Goal: Navigation & Orientation: Find specific page/section

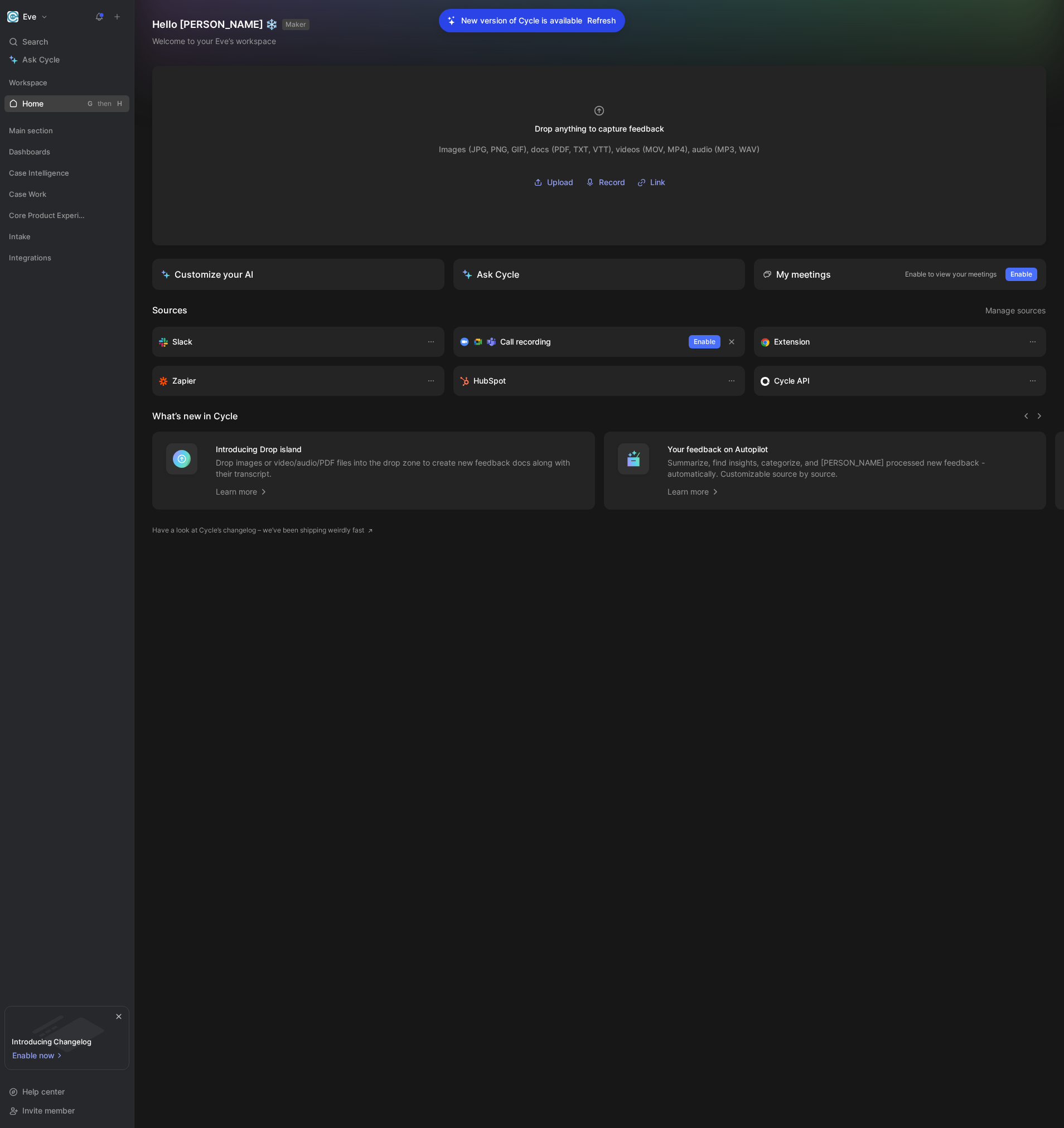
click at [34, 111] on link "Home G then H" at bounding box center [67, 103] width 125 height 17
click at [608, 21] on span "Refresh" at bounding box center [601, 21] width 29 height 14
click at [37, 135] on span "Main section" at bounding box center [30, 130] width 44 height 11
click at [38, 231] on span "Dashboards" at bounding box center [29, 231] width 41 height 11
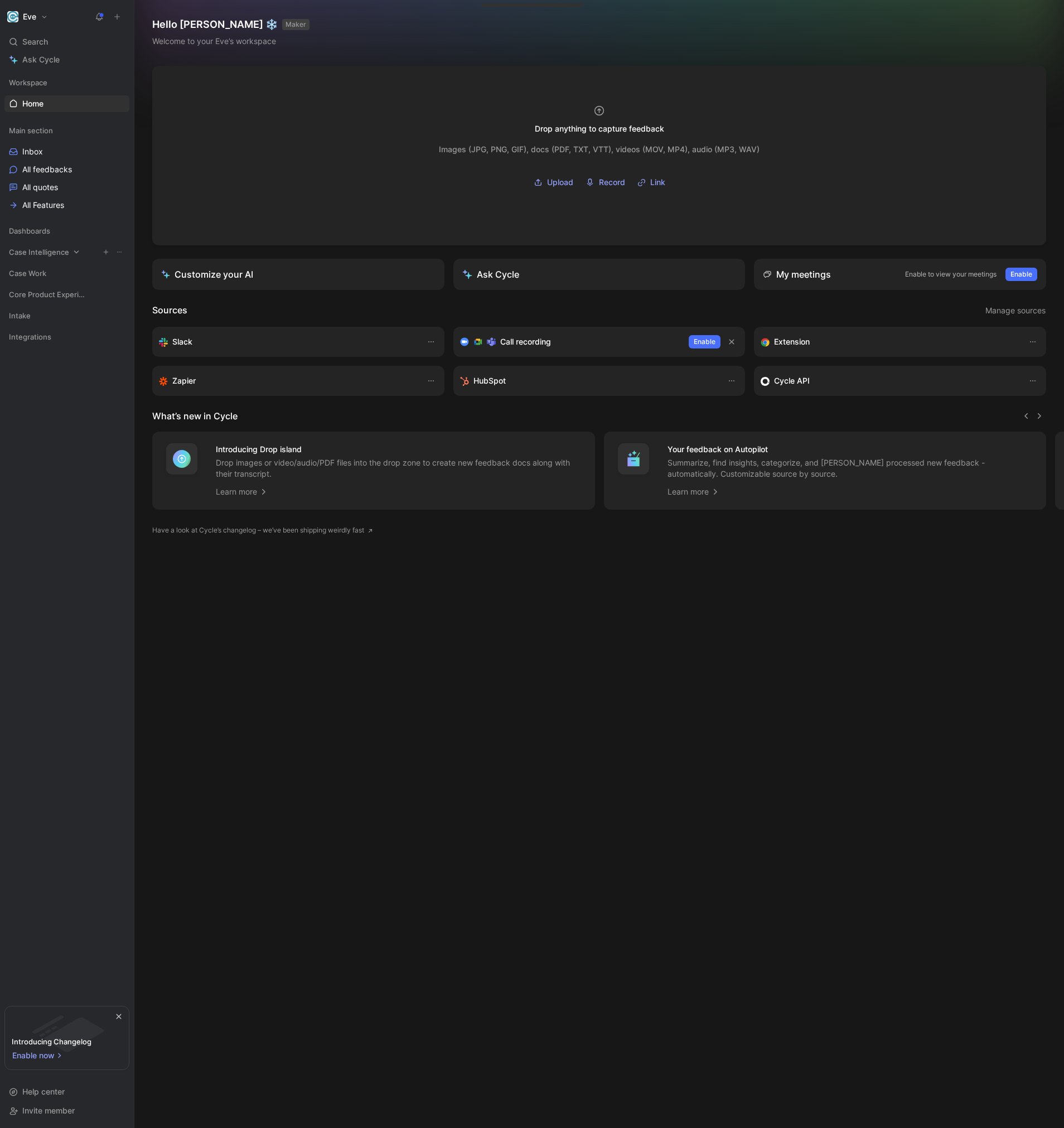
click at [45, 246] on div "Case Intelligence" at bounding box center [67, 251] width 125 height 17
click at [36, 276] on span "Case Work" at bounding box center [27, 274] width 37 height 11
click at [57, 252] on span "Case Intelligence" at bounding box center [39, 252] width 60 height 11
click at [45, 421] on span "Core Product Experience" at bounding box center [45, 417] width 74 height 11
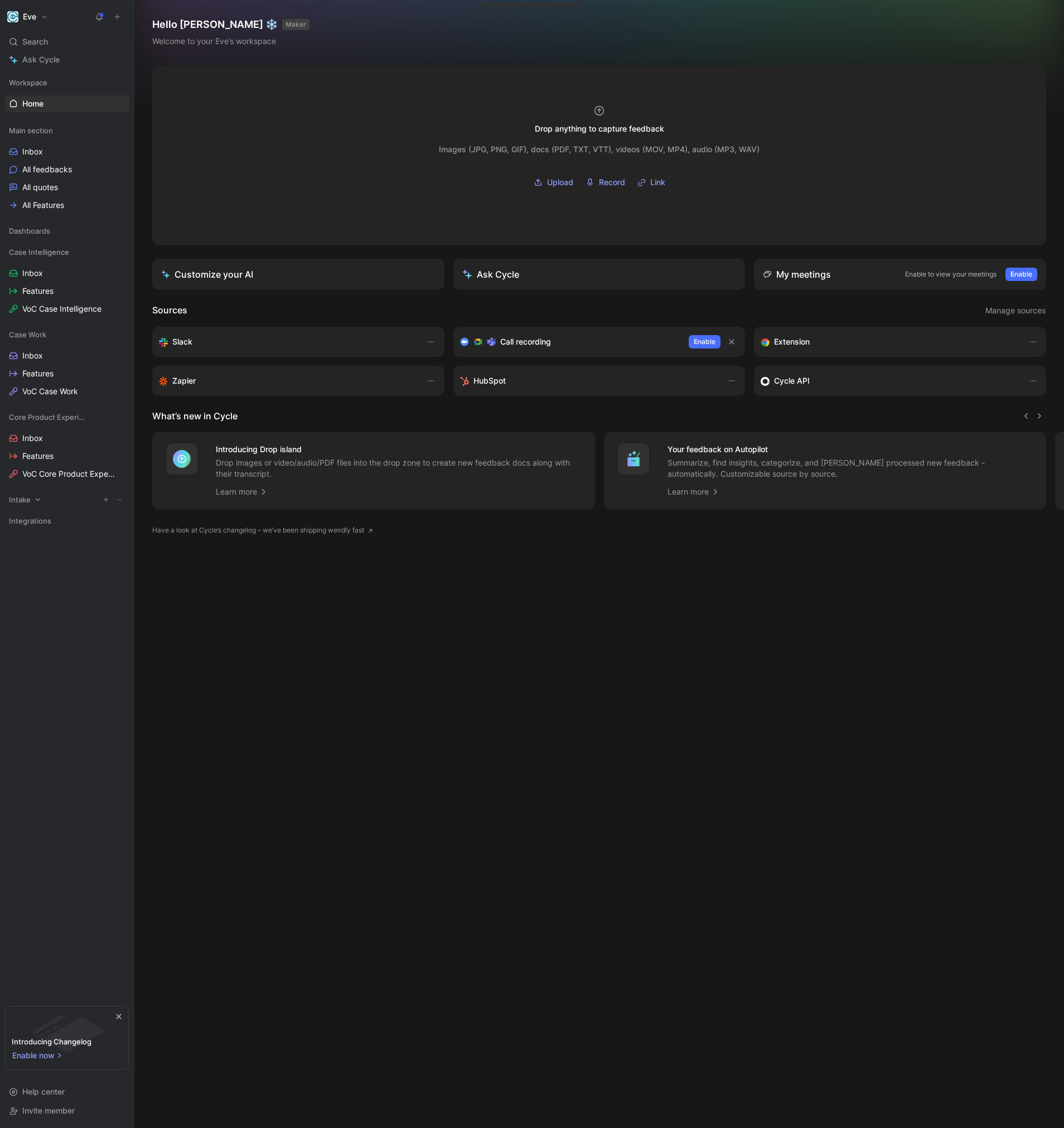
click at [34, 502] on icon at bounding box center [38, 500] width 8 height 8
click at [38, 586] on span "Integrations" at bounding box center [29, 582] width 42 height 11
click at [45, 172] on span "All feedbacks" at bounding box center [47, 169] width 49 height 11
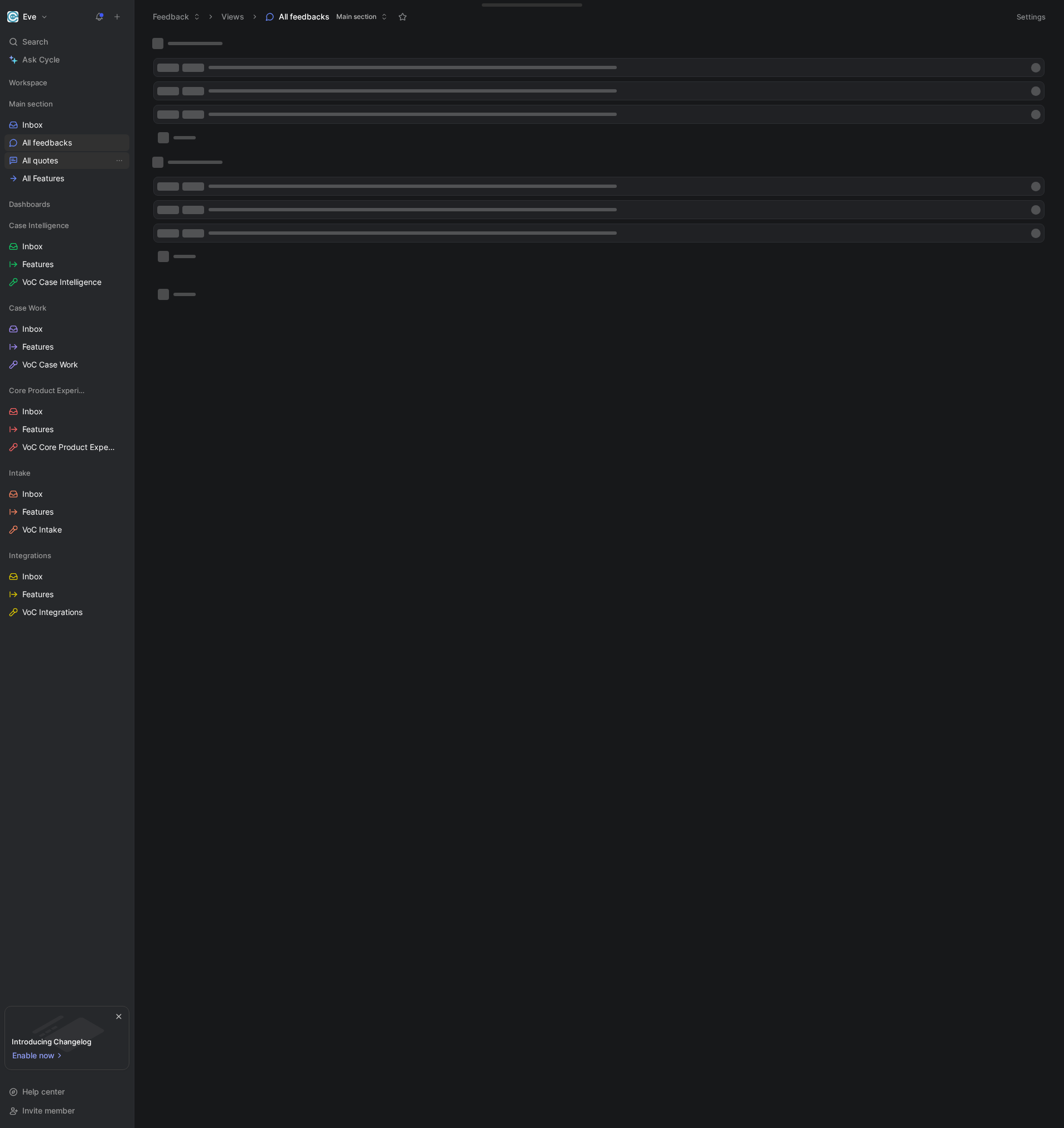
click at [59, 162] on link "All quotes" at bounding box center [67, 160] width 125 height 17
click at [54, 176] on span "All Features" at bounding box center [43, 178] width 42 height 11
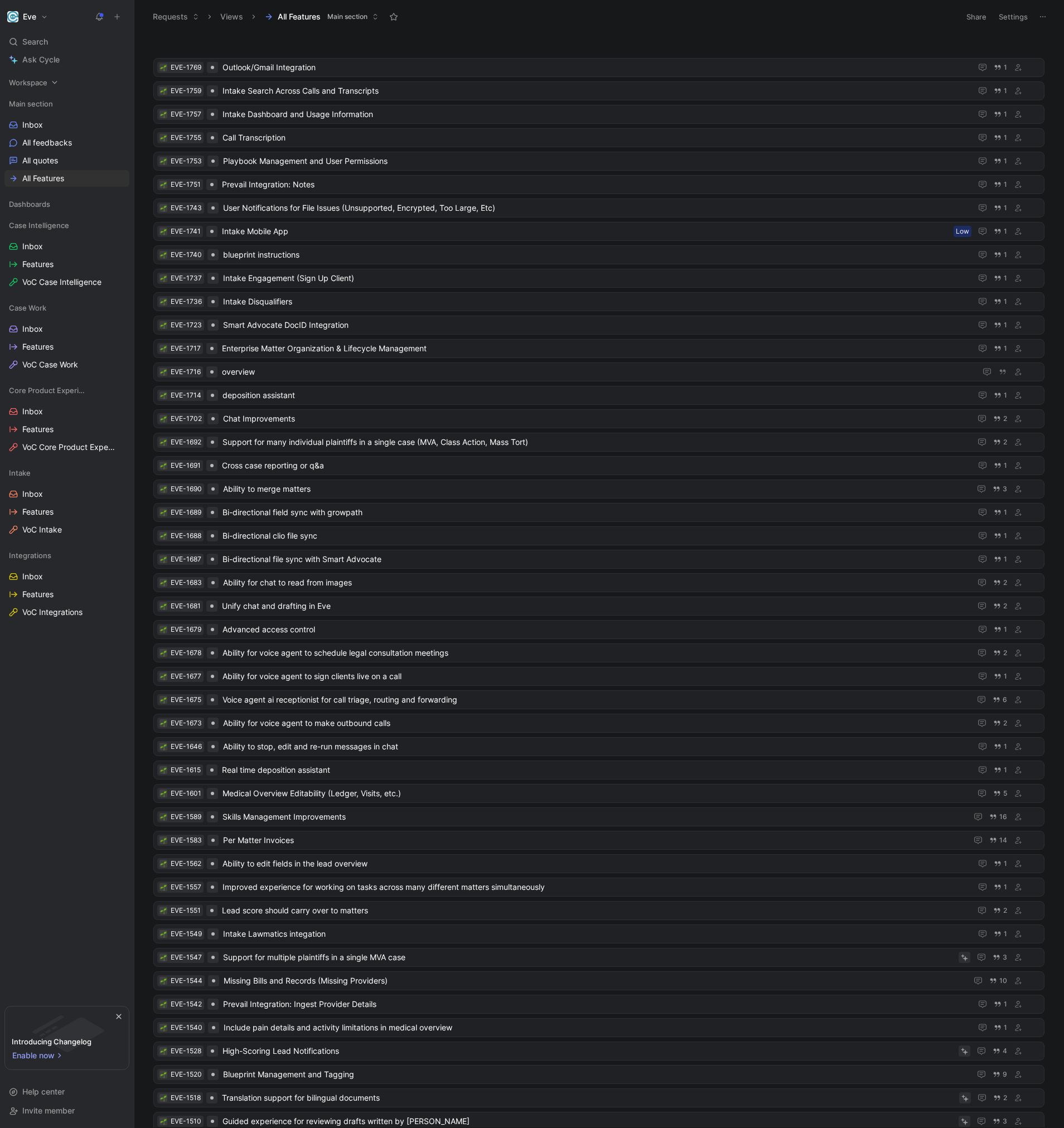
click at [43, 79] on span "Workspace" at bounding box center [28, 83] width 38 height 11
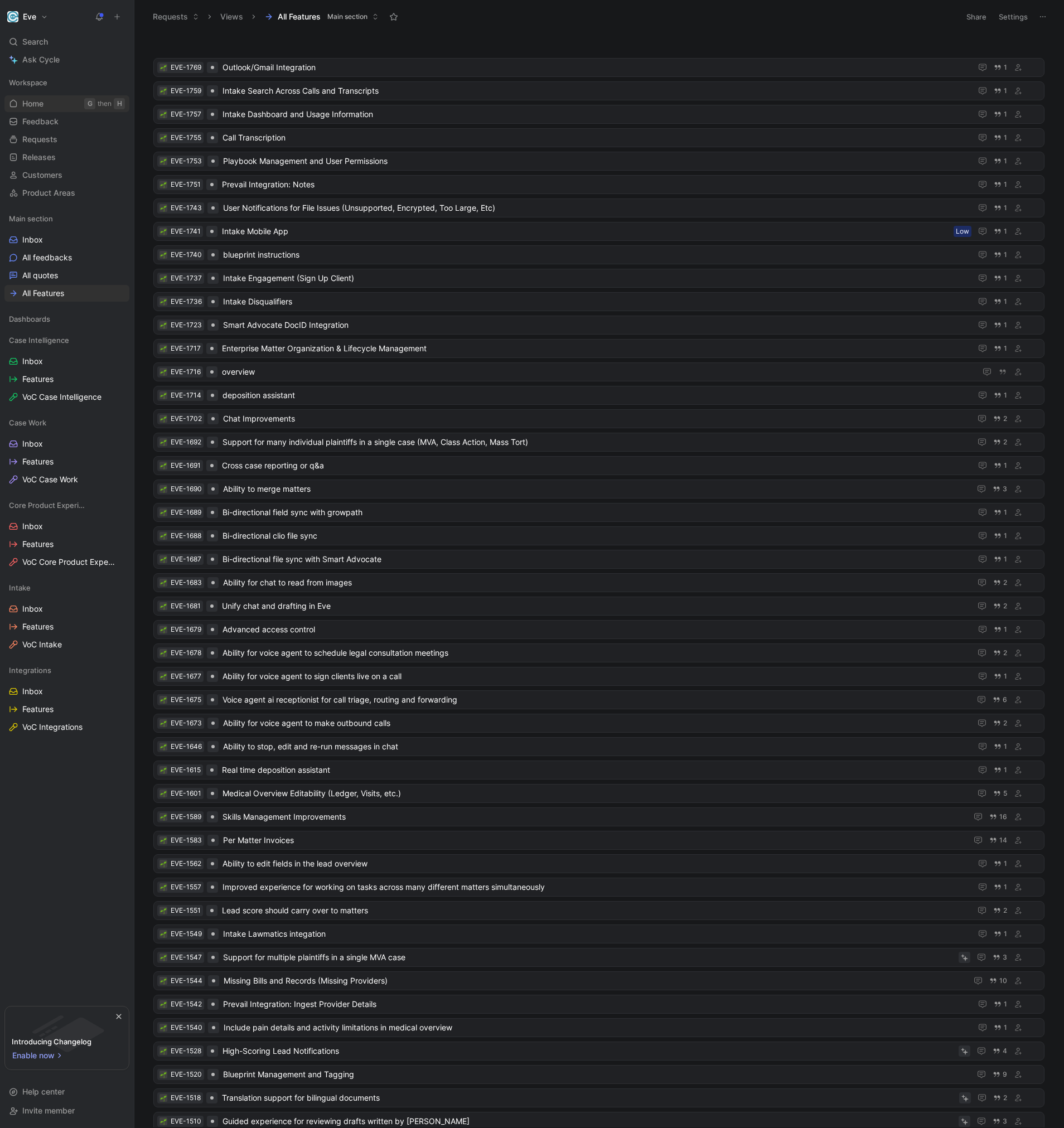
click at [48, 99] on link "Home G then H" at bounding box center [67, 103] width 125 height 17
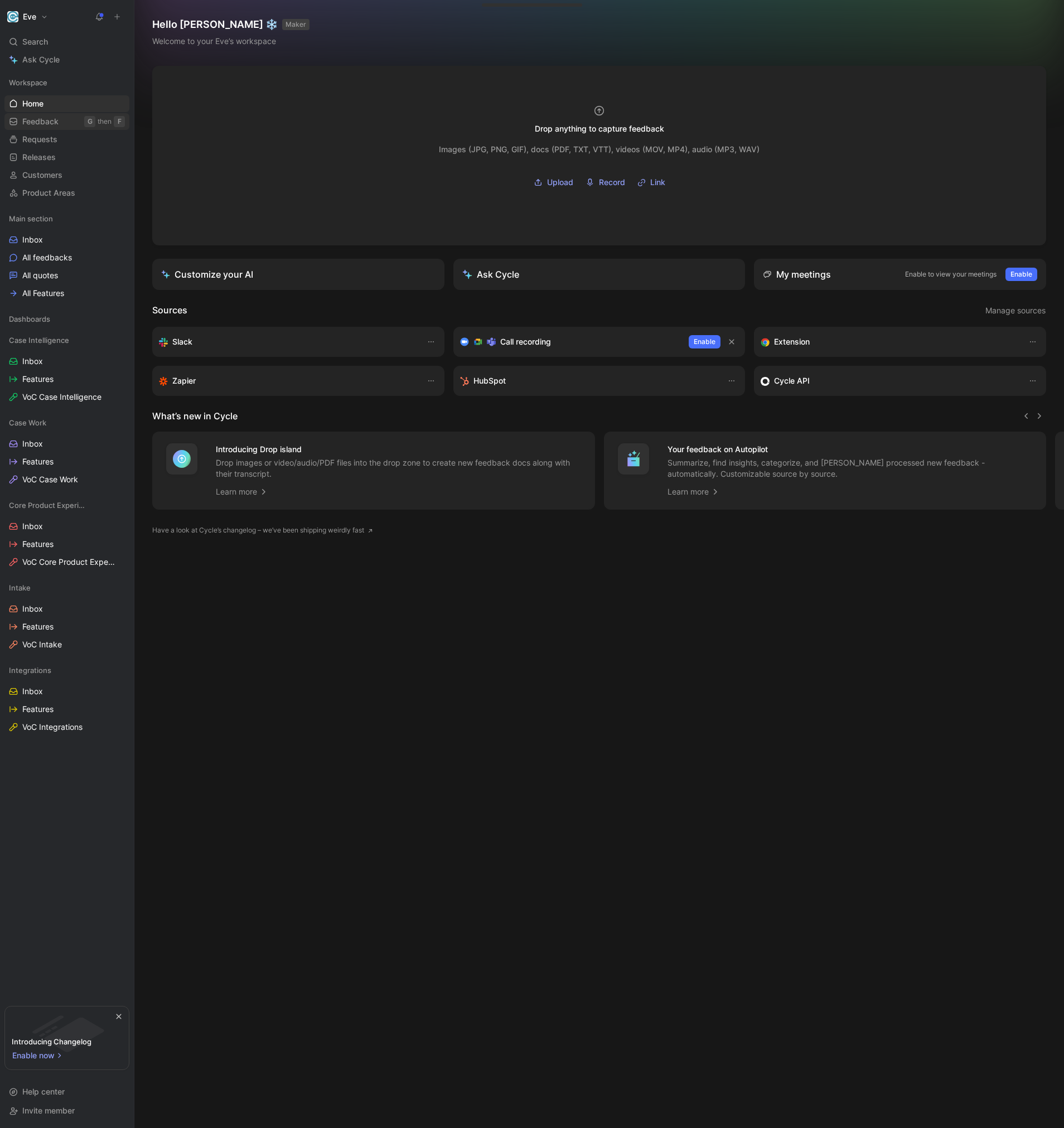
click at [66, 120] on link "Feedback G then F" at bounding box center [67, 121] width 125 height 17
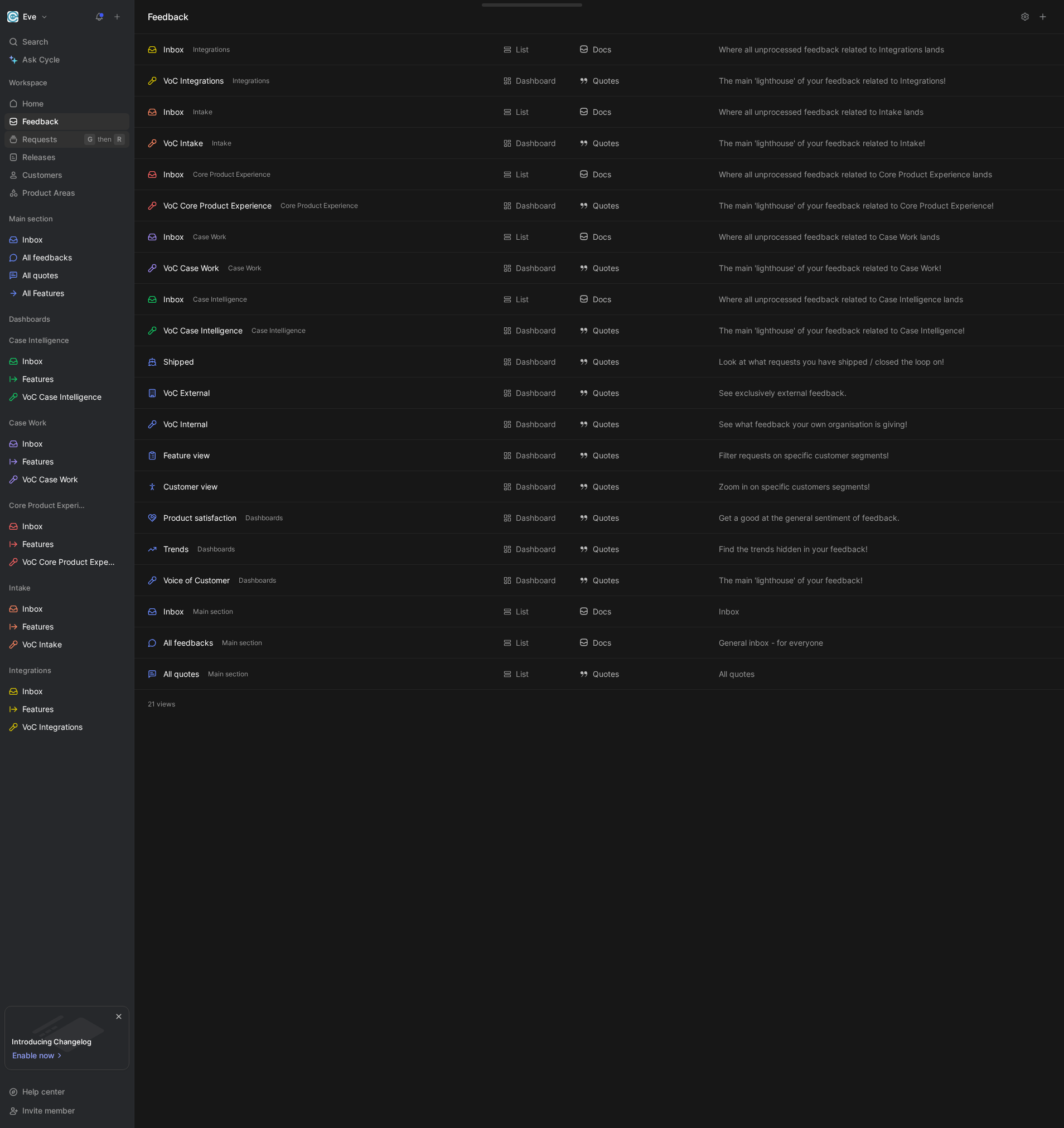
click at [53, 139] on span "Requests" at bounding box center [40, 139] width 35 height 11
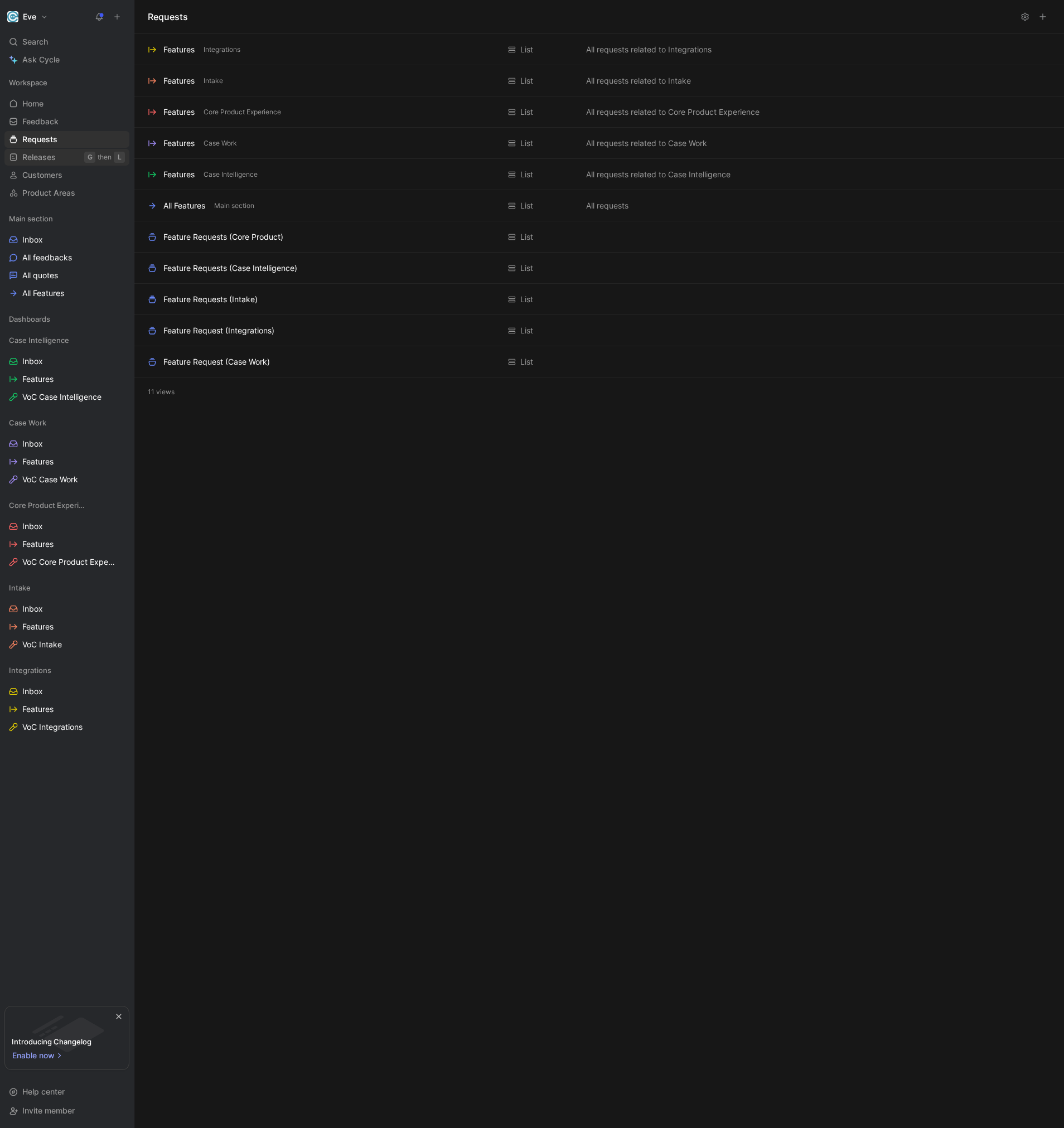
click at [52, 152] on span "Releases" at bounding box center [39, 158] width 33 height 11
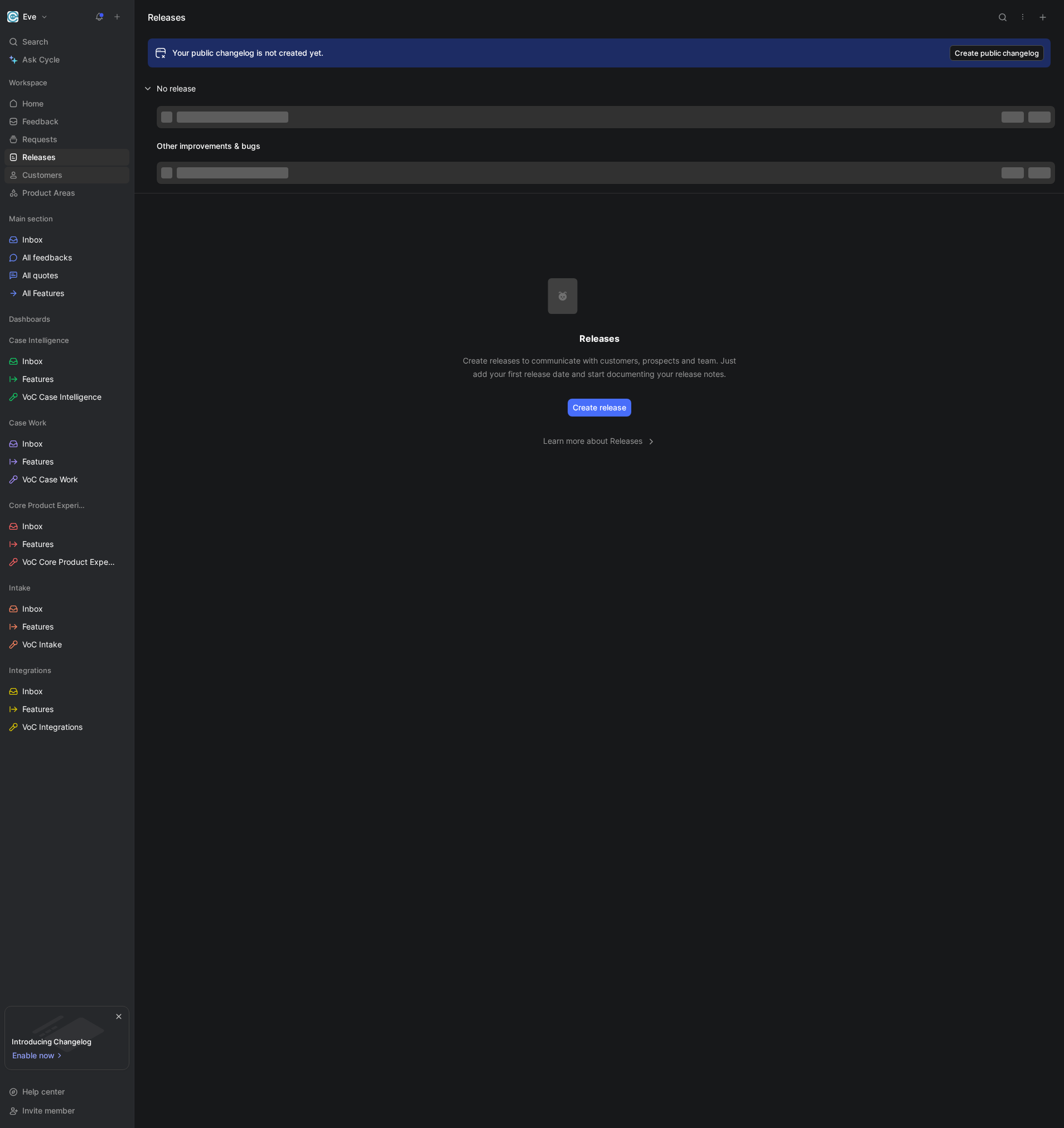
click at [52, 169] on span "Customers" at bounding box center [42, 175] width 40 height 11
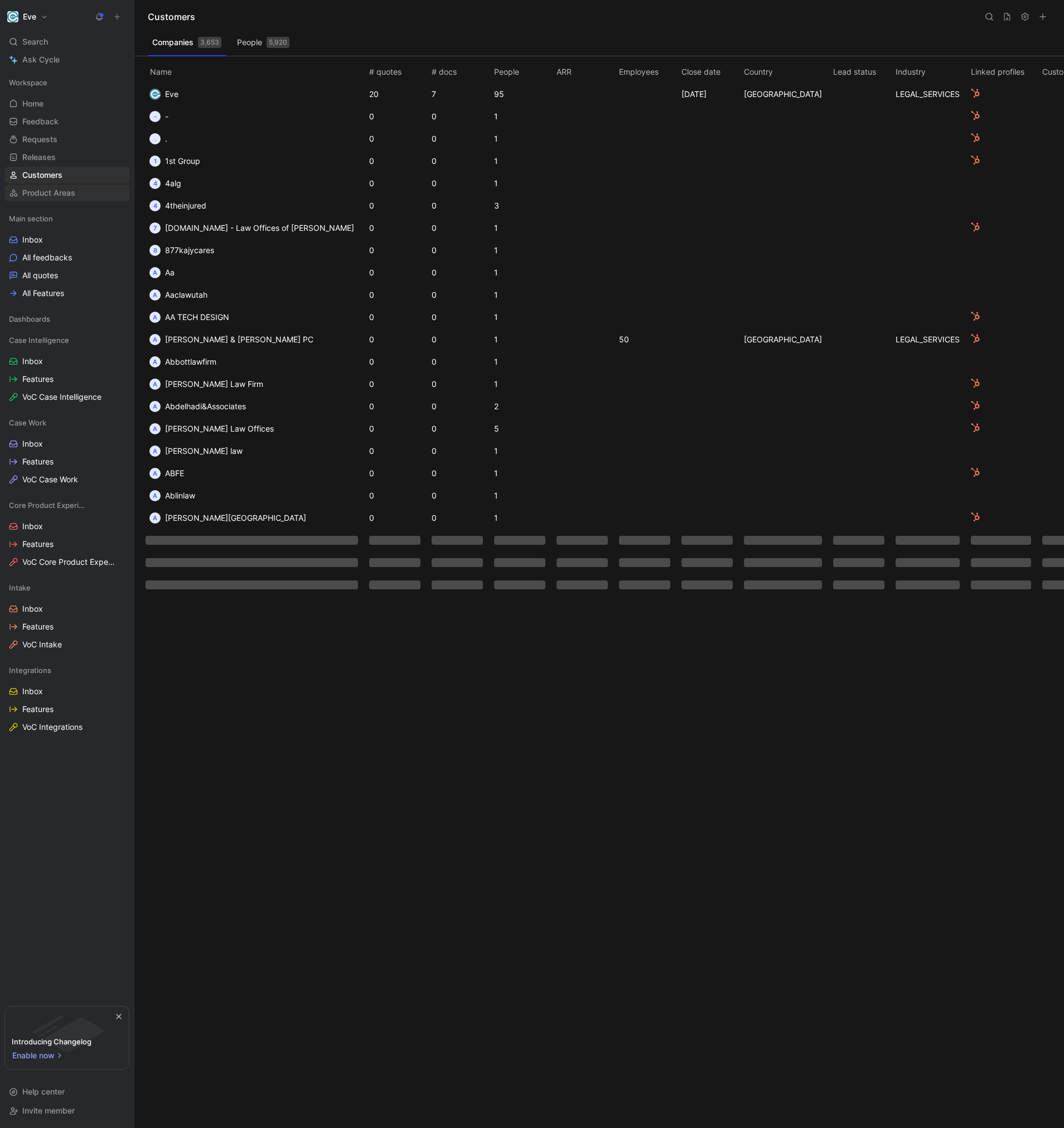
click at [50, 193] on span "Product Areas" at bounding box center [49, 193] width 53 height 11
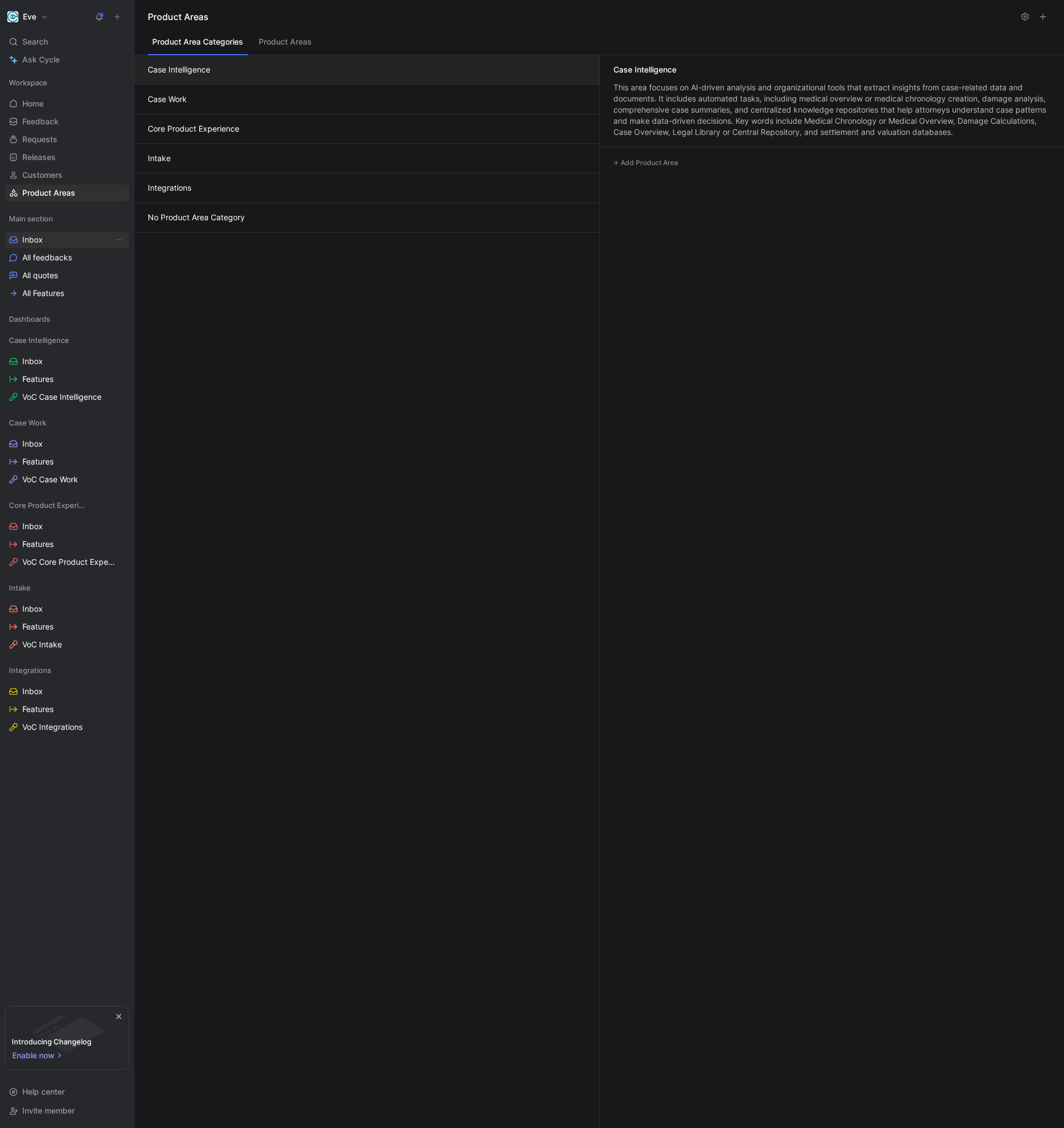
click at [55, 244] on link "Inbox" at bounding box center [67, 239] width 125 height 17
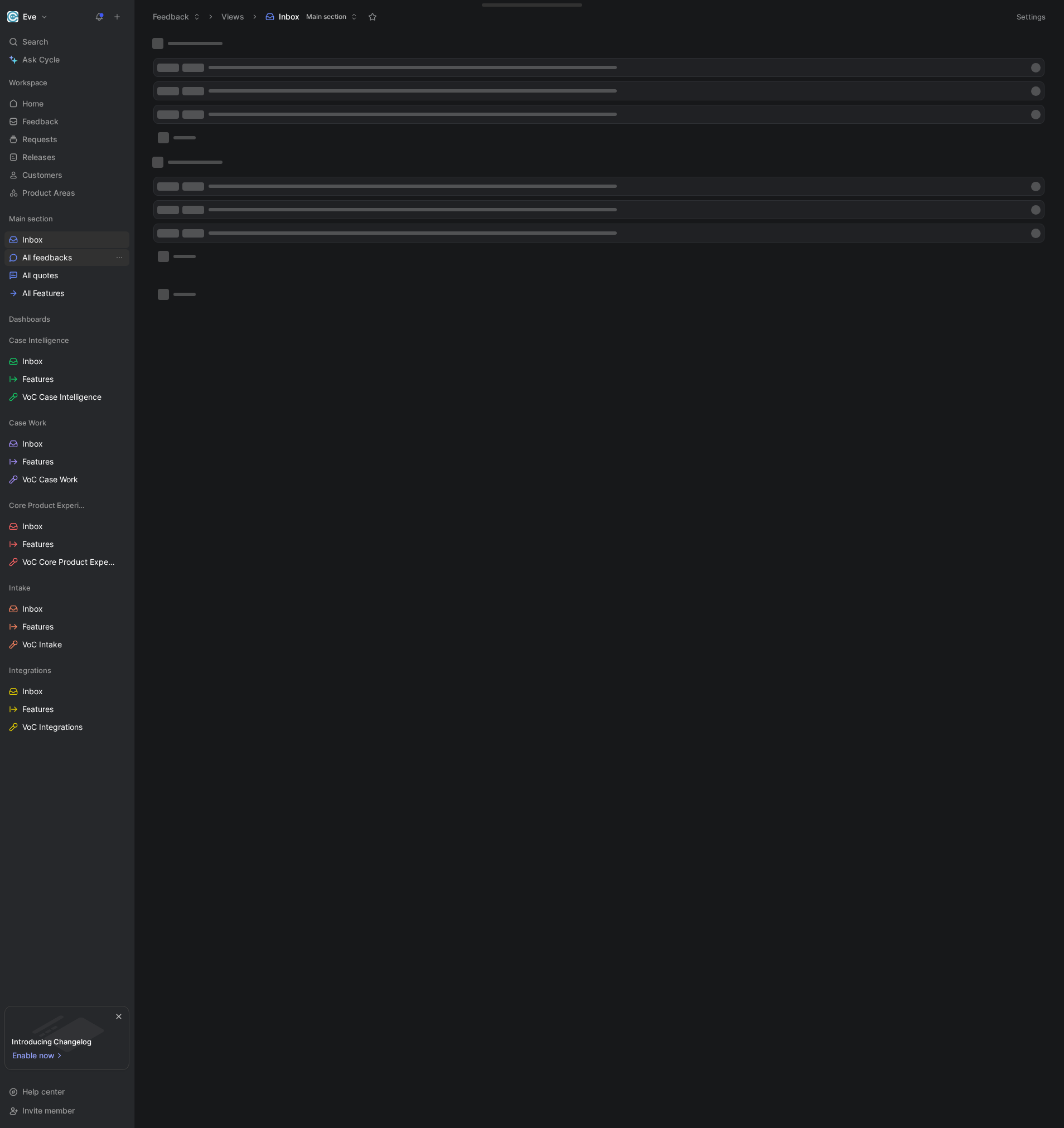
click at [56, 256] on span "All feedbacks" at bounding box center [47, 258] width 49 height 11
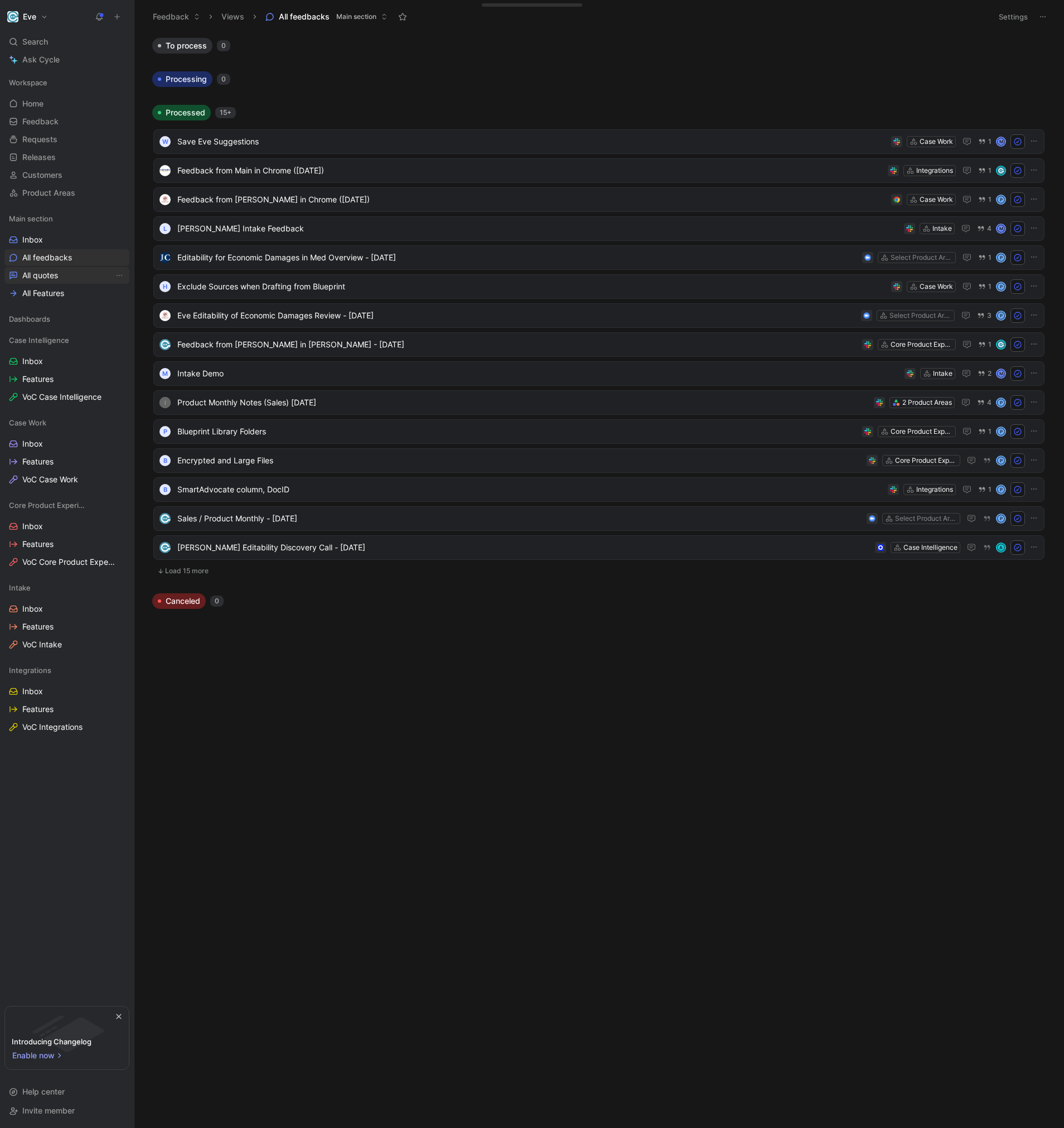
click at [56, 274] on span "All quotes" at bounding box center [40, 275] width 36 height 11
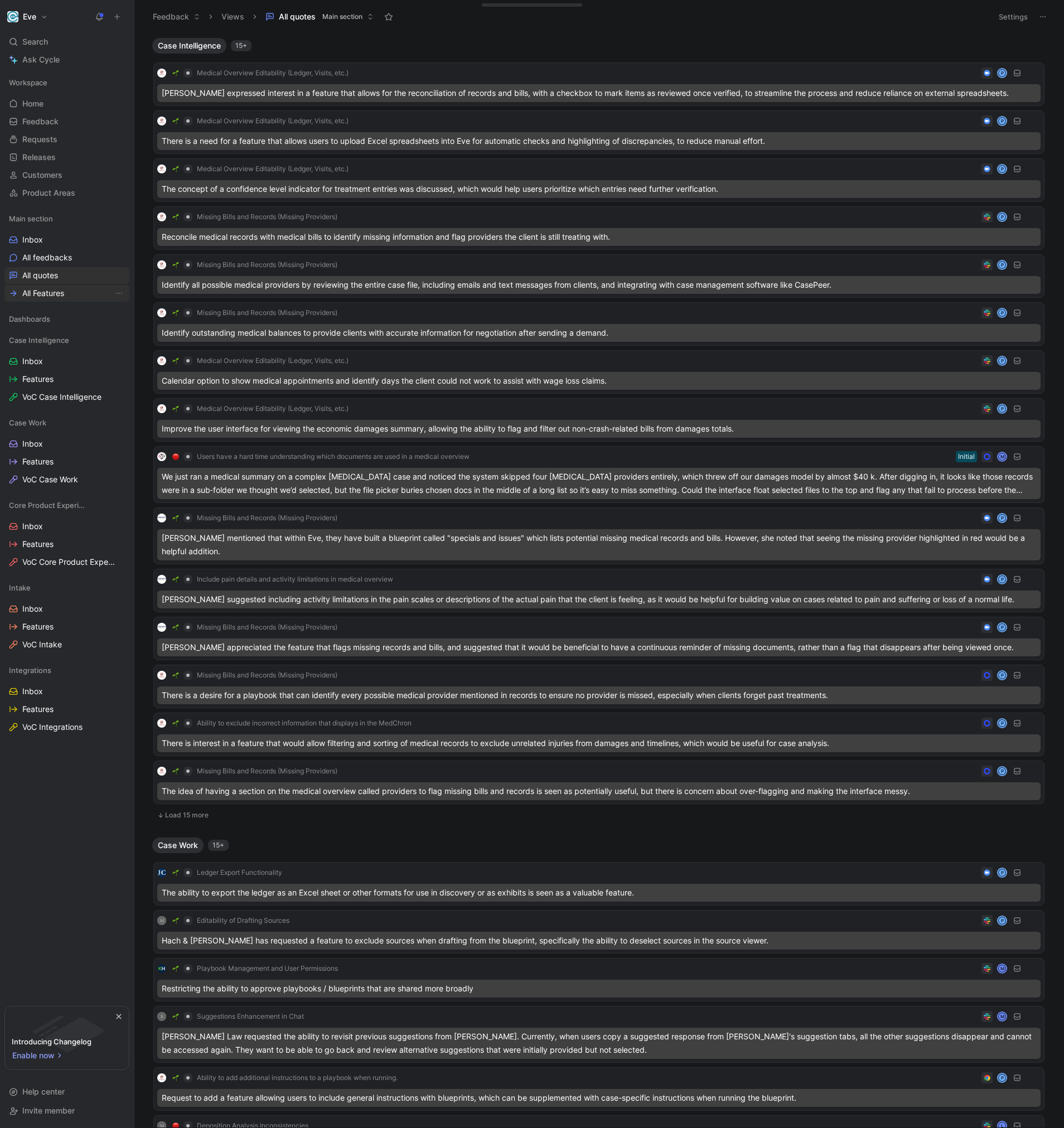
click at [55, 293] on span "All Features" at bounding box center [43, 294] width 42 height 11
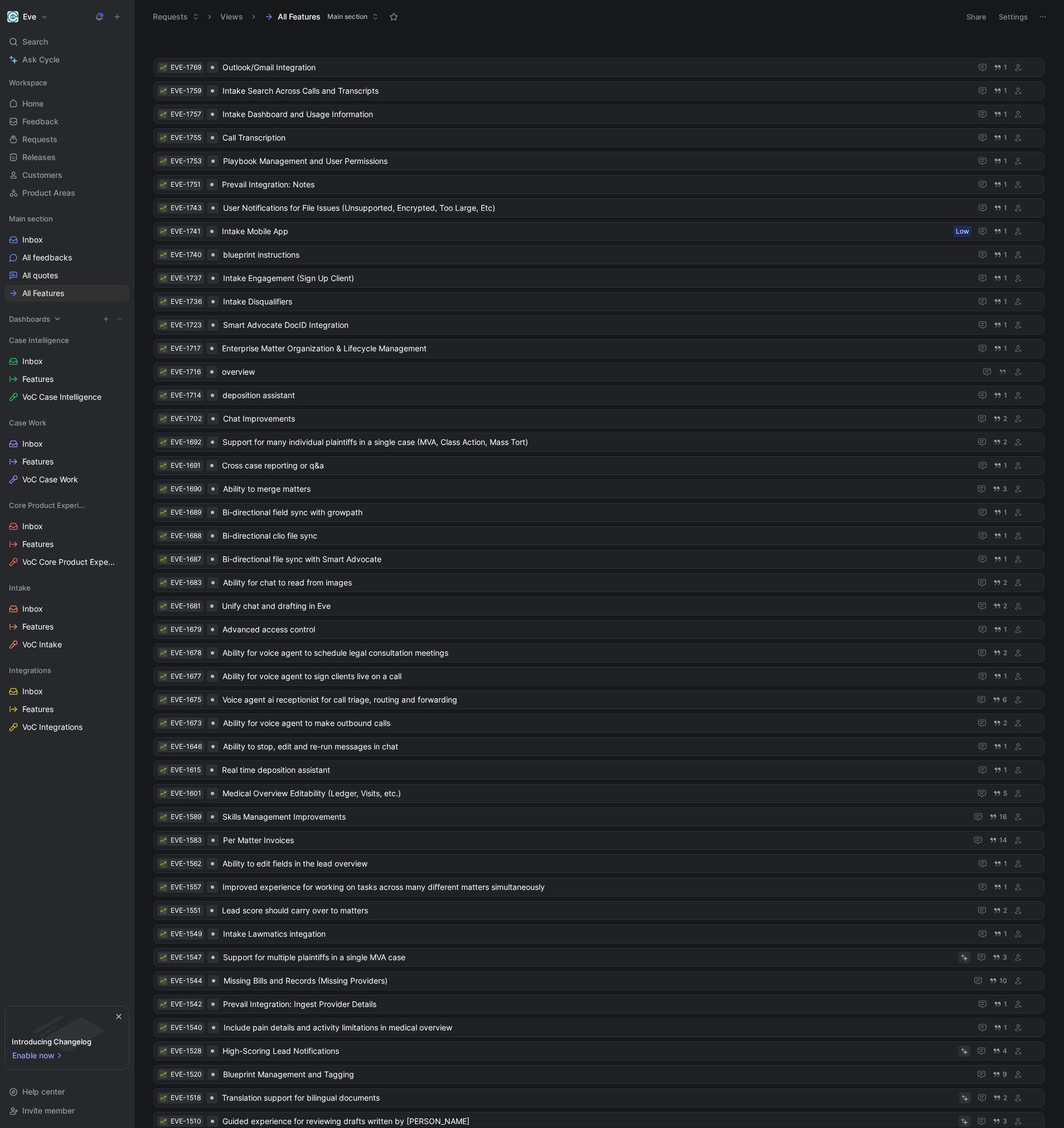
click at [50, 322] on div "Dashboards" at bounding box center [67, 319] width 125 height 17
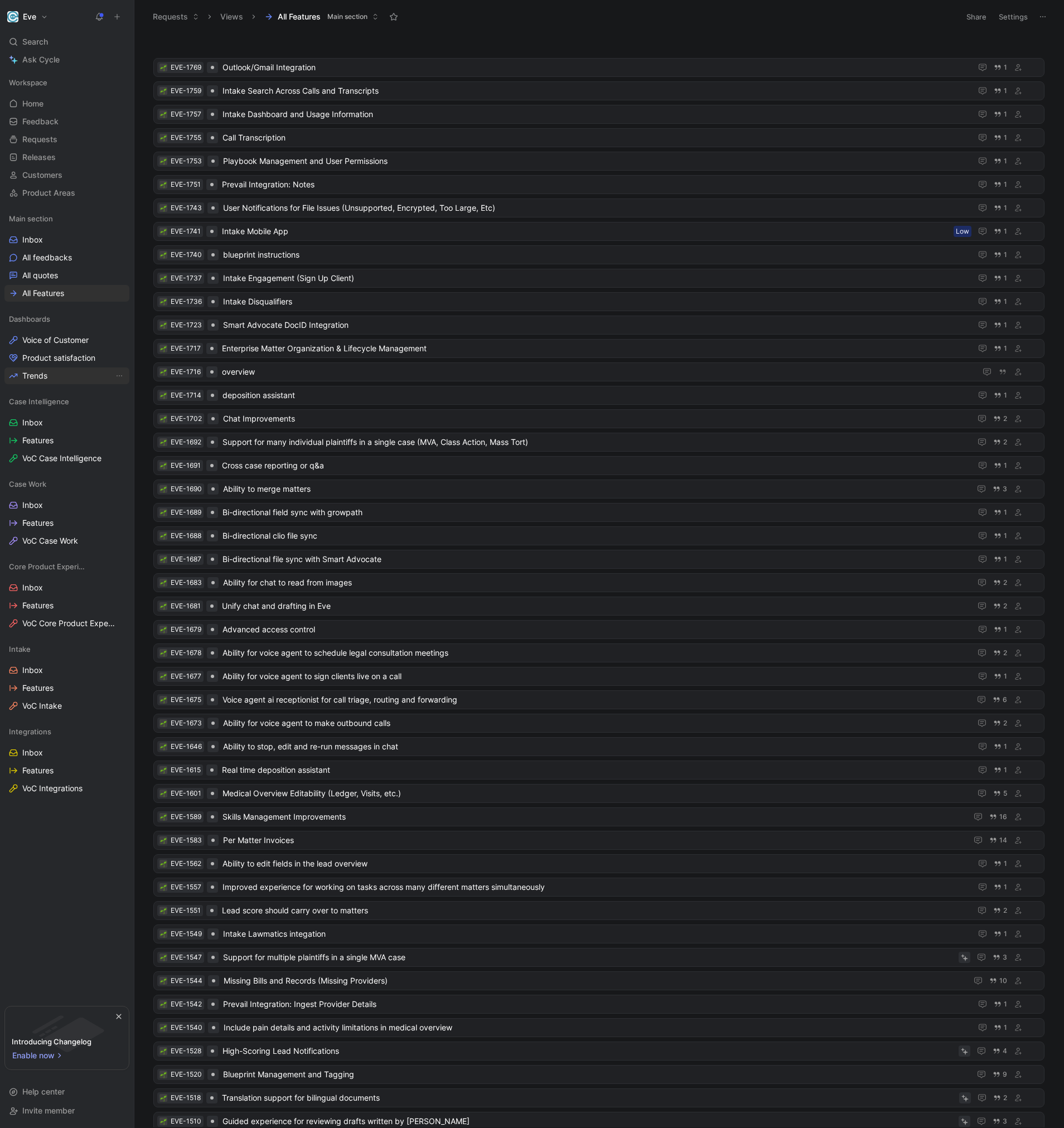
click at [52, 374] on link "Trends" at bounding box center [67, 375] width 125 height 17
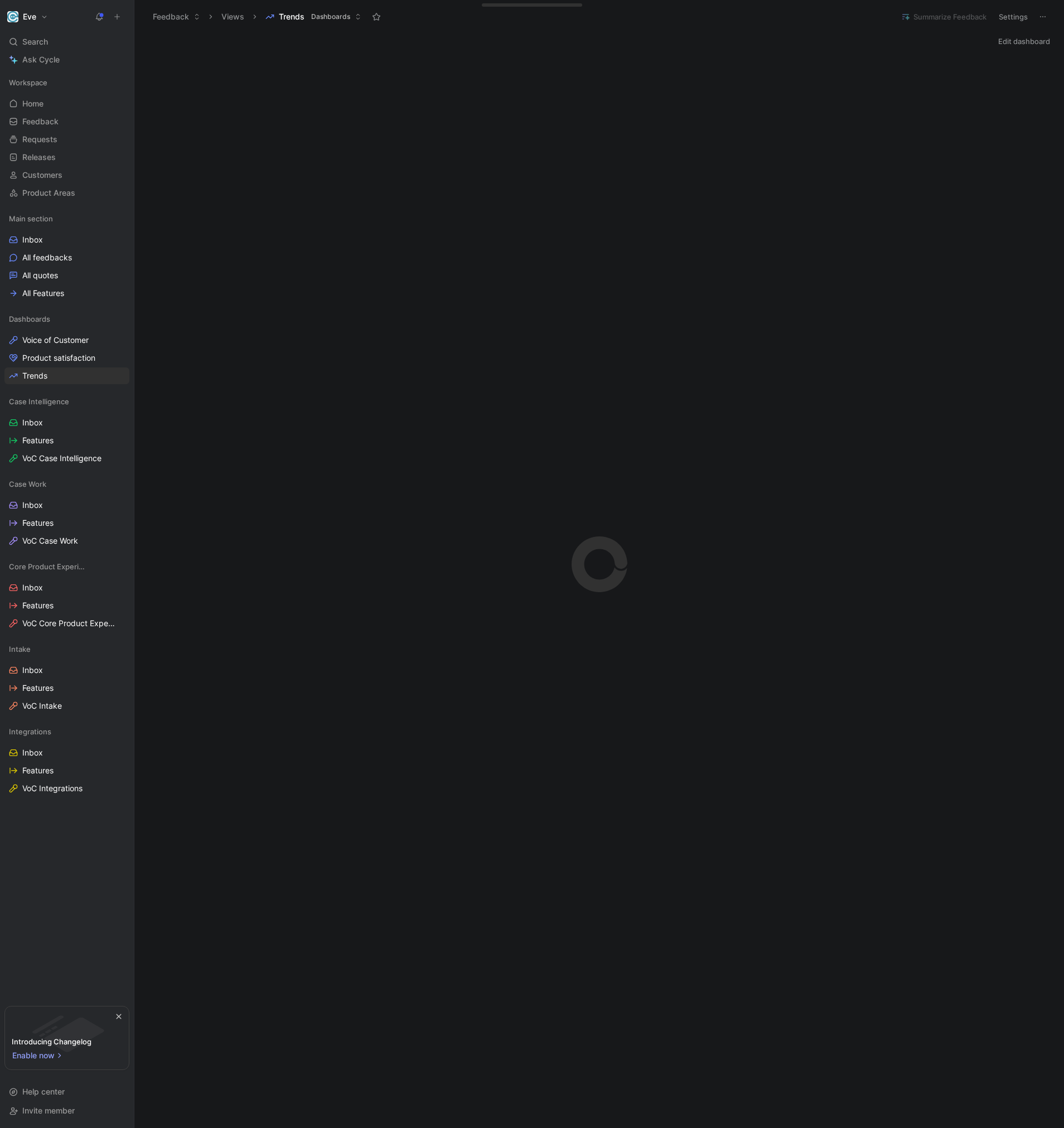
drag, startPoint x: 17, startPoint y: 1044, endPoint x: 91, endPoint y: 1042, distance: 74.0
click at [91, 1042] on div "Introducing Changelog" at bounding box center [52, 1041] width 80 height 14
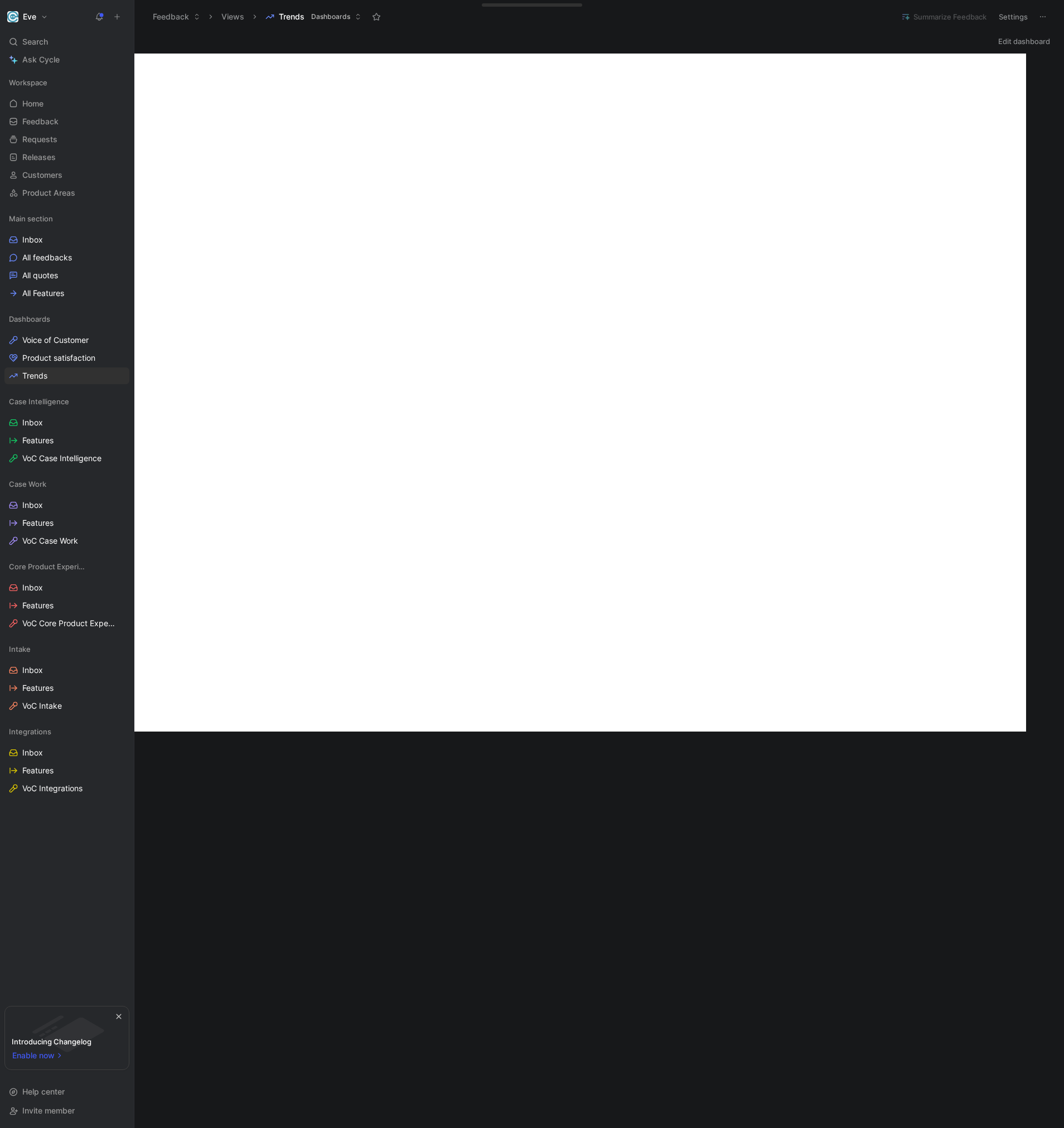
click at [40, 1060] on span "Enable now" at bounding box center [33, 1056] width 44 height 14
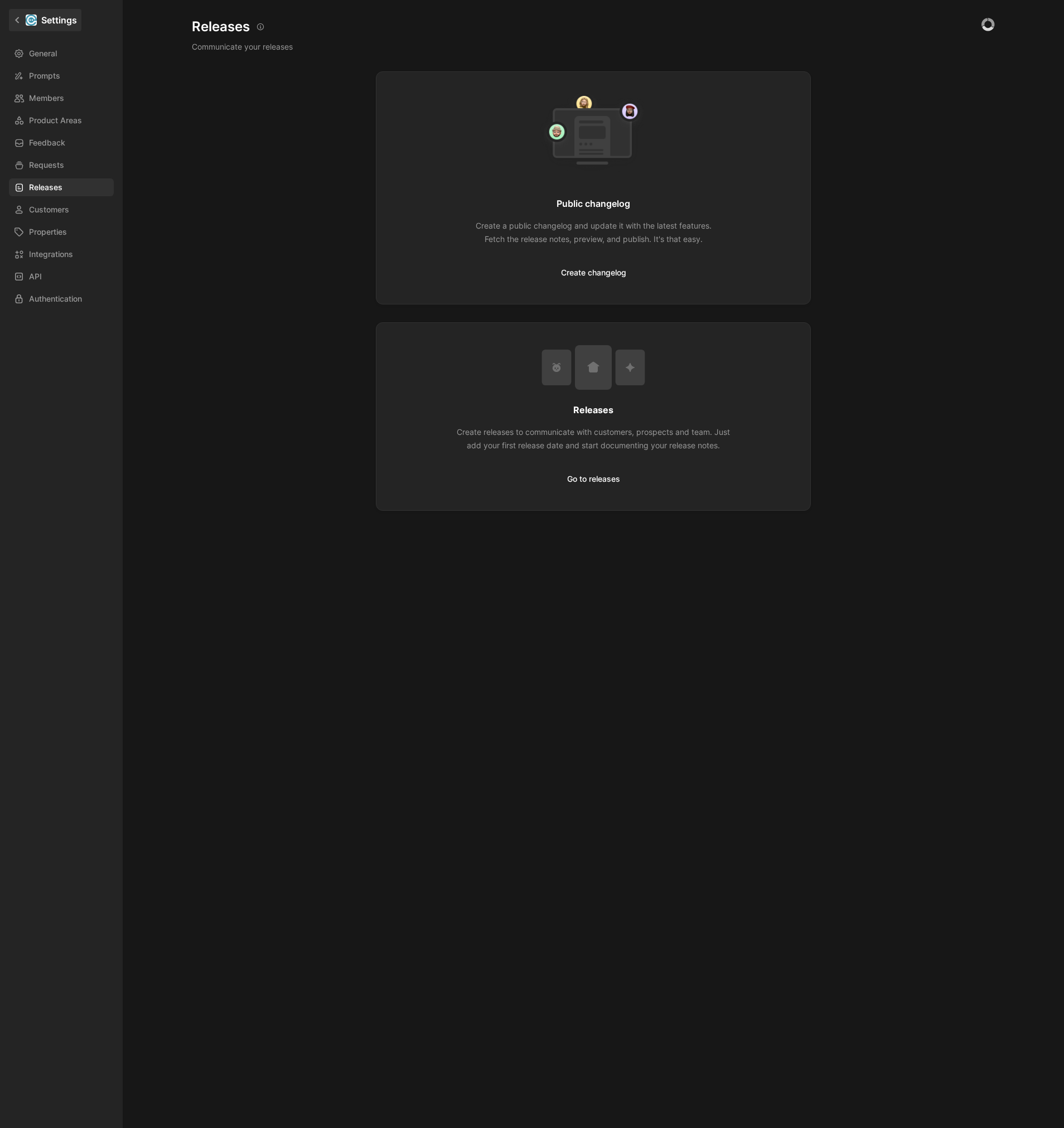
click at [29, 16] on div at bounding box center [31, 20] width 11 height 11
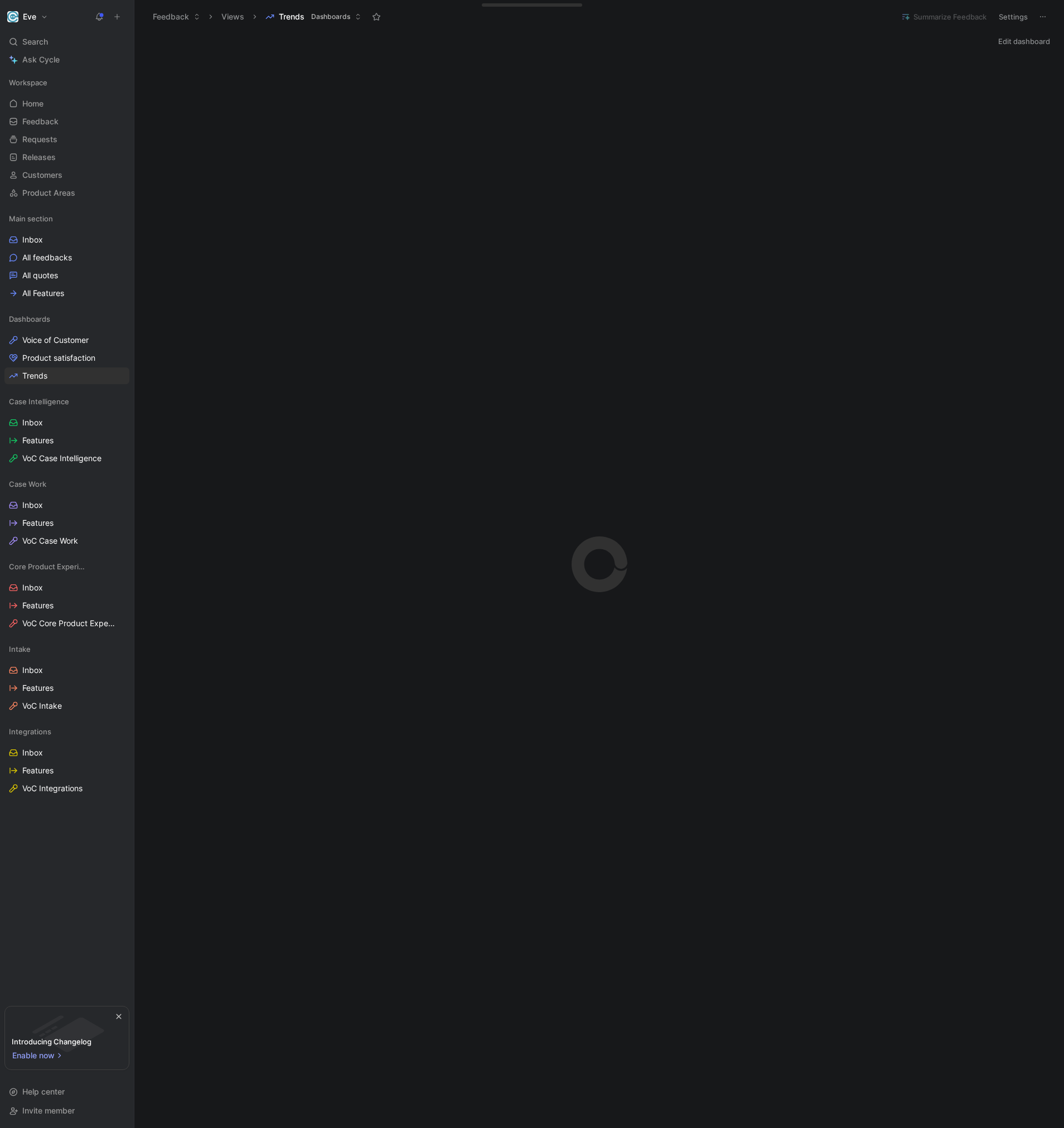
click at [41, 12] on button "Eve" at bounding box center [28, 17] width 46 height 16
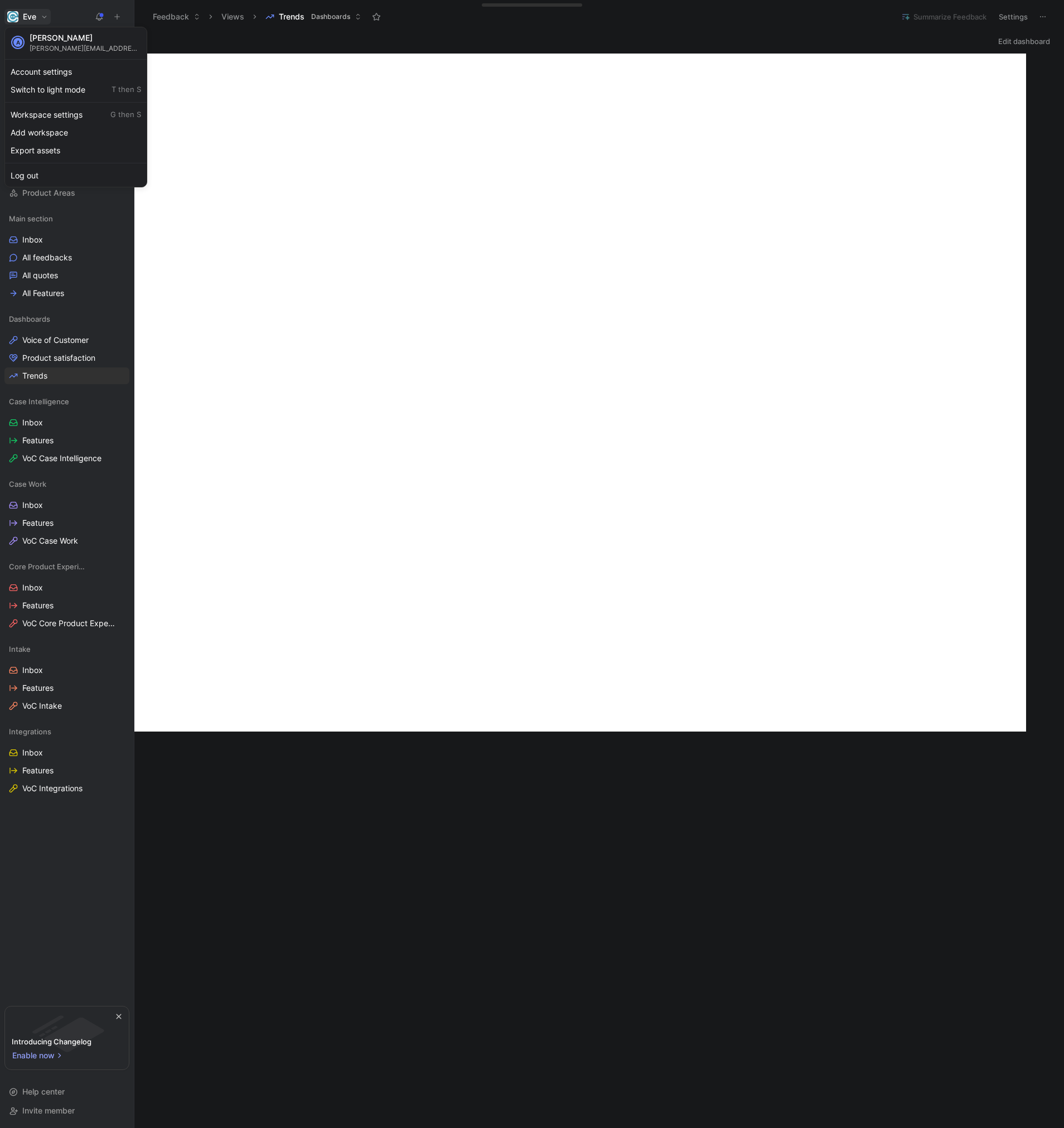
click at [143, 240] on div at bounding box center [532, 564] width 1064 height 1128
